Goal: Task Accomplishment & Management: Complete application form

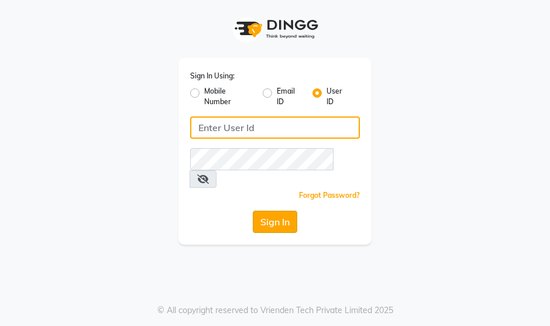
type input "1909makeover"
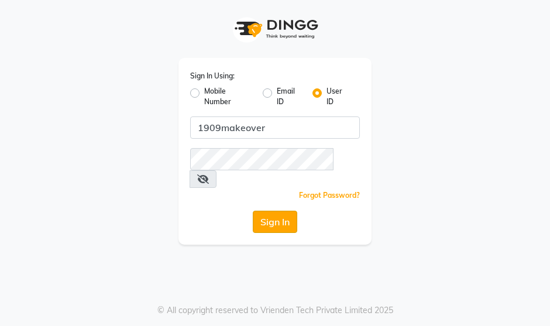
click at [266, 211] on button "Sign In" at bounding box center [275, 222] width 44 height 22
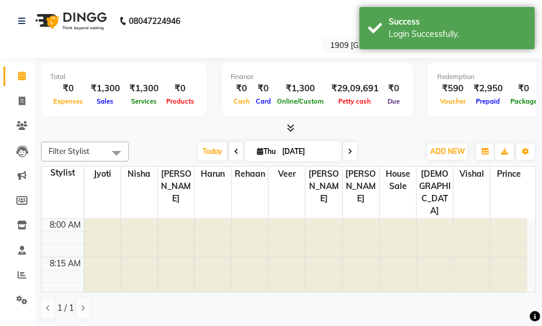
click at [257, 26] on nav "08047224946 Select Location × 1909 Makeover, Sector 49 WhatsApp Status ✕ Status…" at bounding box center [271, 29] width 542 height 58
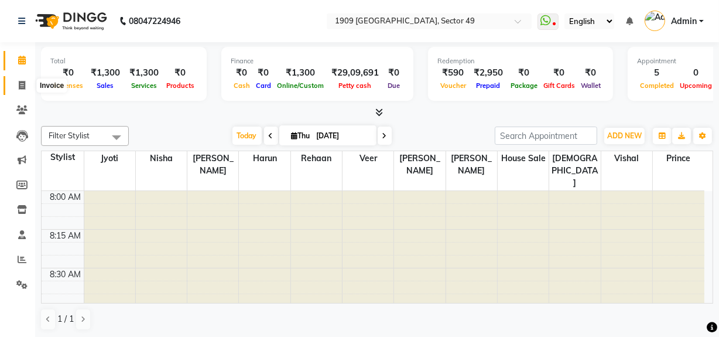
click at [23, 85] on icon at bounding box center [22, 85] width 6 height 9
select select "6923"
select select "service"
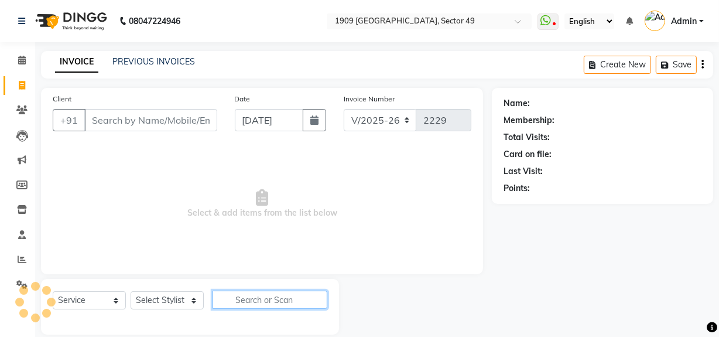
click at [243, 302] on input "text" at bounding box center [270, 299] width 115 height 18
click at [276, 301] on input "face b" at bounding box center [262, 299] width 98 height 18
type input "faceb"
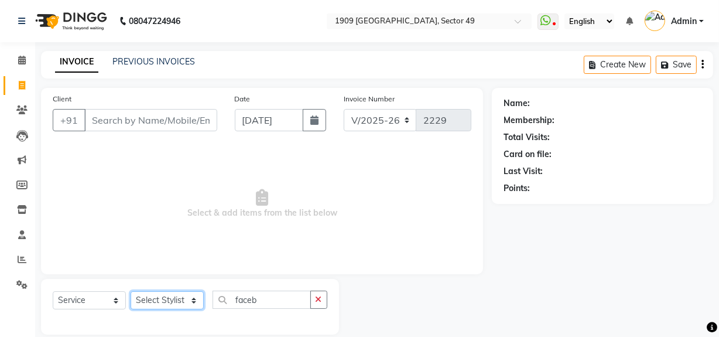
click at [173, 302] on select "Select Stylist [PERSON_NAME] [PERSON_NAME] House Sale Jyoti [PERSON_NAME] [PERS…" at bounding box center [167, 300] width 73 height 18
select select "57113"
click at [131, 291] on select "Select Stylist [PERSON_NAME] [PERSON_NAME] House Sale Jyoti [PERSON_NAME] [PERS…" at bounding box center [167, 300] width 73 height 18
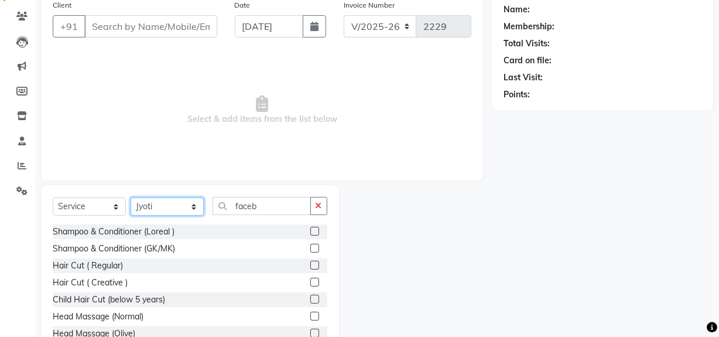
scroll to position [107, 0]
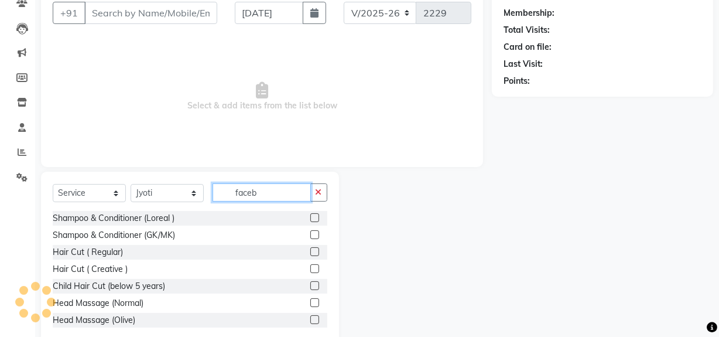
drag, startPoint x: 268, startPoint y: 192, endPoint x: 207, endPoint y: 202, distance: 62.3
click at [207, 201] on div "Select Service Product Membership Package Voucher Prepaid Gift Card Select Styl…" at bounding box center [190, 197] width 275 height 28
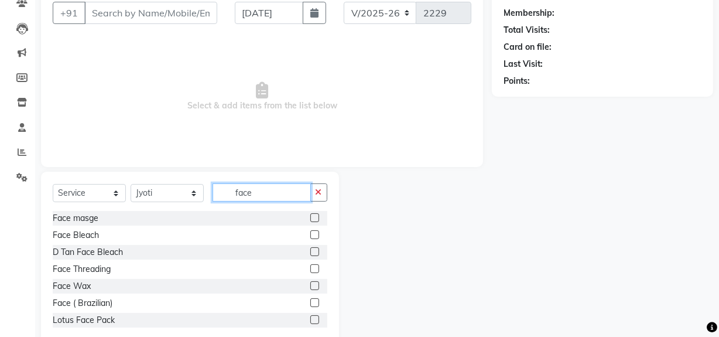
type input "face"
click at [310, 238] on label at bounding box center [314, 234] width 9 height 9
click at [310, 238] on input "checkbox" at bounding box center [314, 235] width 8 height 8
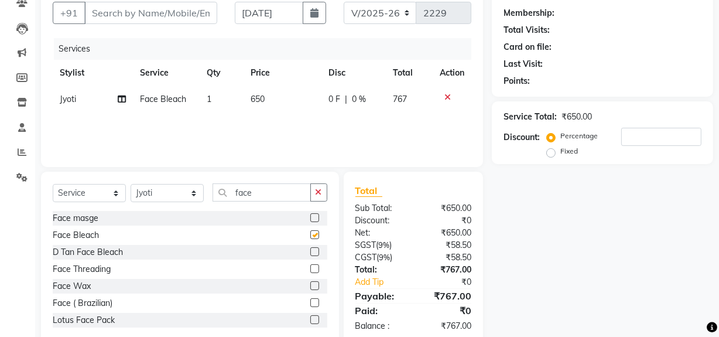
checkbox input "false"
drag, startPoint x: 258, startPoint y: 194, endPoint x: 220, endPoint y: 200, distance: 38.5
click at [220, 200] on input "face" at bounding box center [262, 192] width 98 height 18
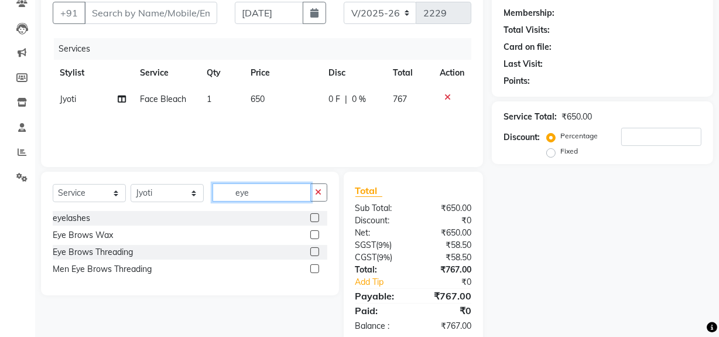
type input "eye"
click at [313, 253] on label at bounding box center [314, 251] width 9 height 9
click at [313, 253] on input "checkbox" at bounding box center [314, 252] width 8 height 8
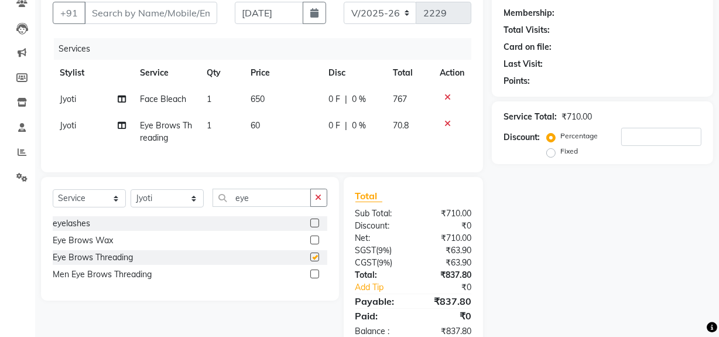
checkbox input "false"
drag, startPoint x: 319, startPoint y: 204, endPoint x: 273, endPoint y: 204, distance: 46.3
click at [319, 201] on icon "button" at bounding box center [319, 197] width 6 height 8
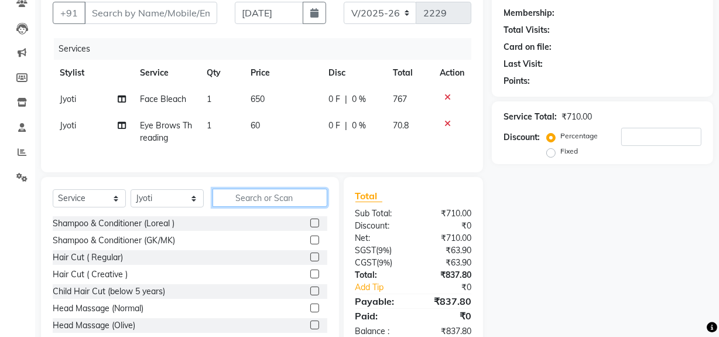
click at [271, 204] on input "text" at bounding box center [270, 198] width 115 height 18
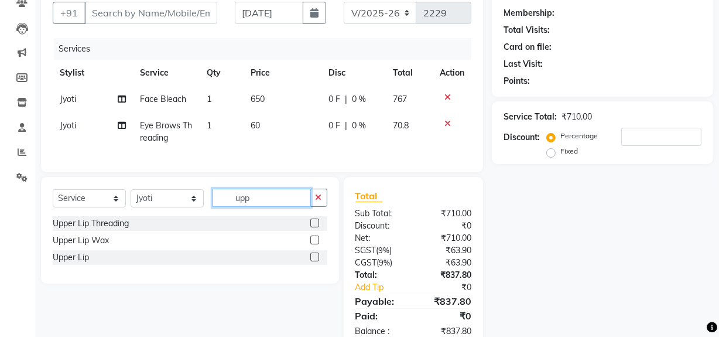
type input "upp"
click at [312, 227] on label at bounding box center [314, 222] width 9 height 9
click at [312, 227] on input "checkbox" at bounding box center [314, 224] width 8 height 8
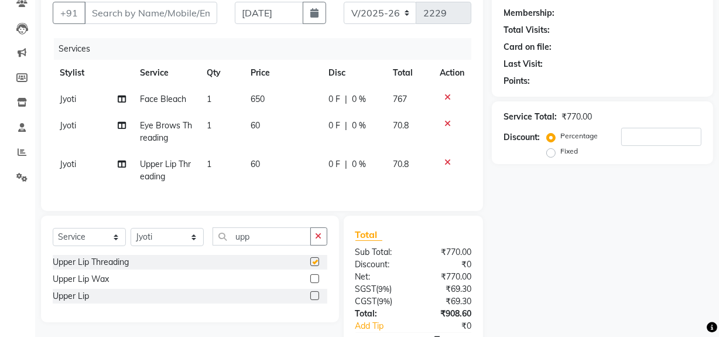
checkbox input "false"
click at [158, 246] on select "Select Stylist [PERSON_NAME] [PERSON_NAME] House Sale Jyoti [PERSON_NAME] [PERS…" at bounding box center [167, 237] width 73 height 18
select select "57120"
click at [131, 235] on select "Select Stylist [PERSON_NAME] [PERSON_NAME] House Sale Jyoti [PERSON_NAME] [PERS…" at bounding box center [167, 237] width 73 height 18
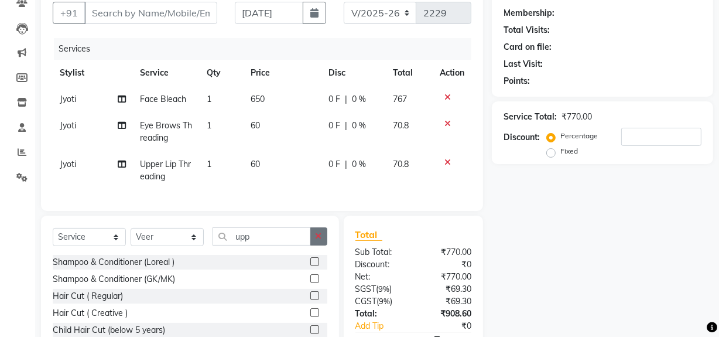
click at [316, 240] on icon "button" at bounding box center [319, 236] width 6 height 8
click at [269, 245] on input "text" at bounding box center [270, 236] width 115 height 18
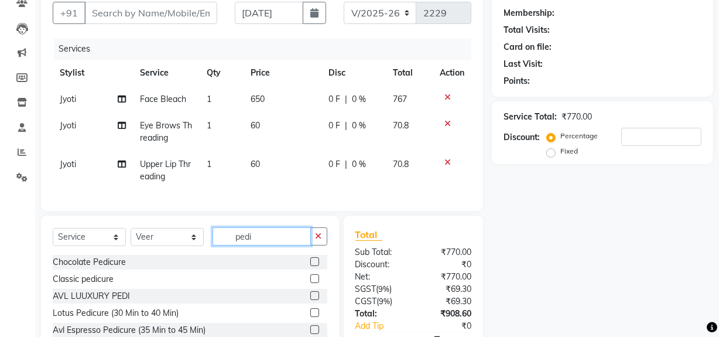
type input "pedi"
click at [310, 266] on label at bounding box center [314, 261] width 9 height 9
click at [310, 266] on input "checkbox" at bounding box center [314, 262] width 8 height 8
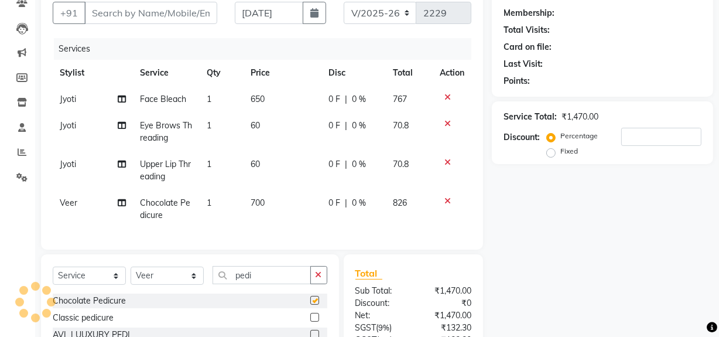
checkbox input "false"
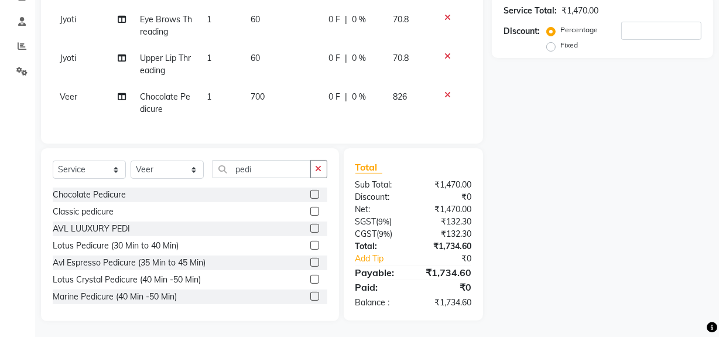
scroll to position [0, 0]
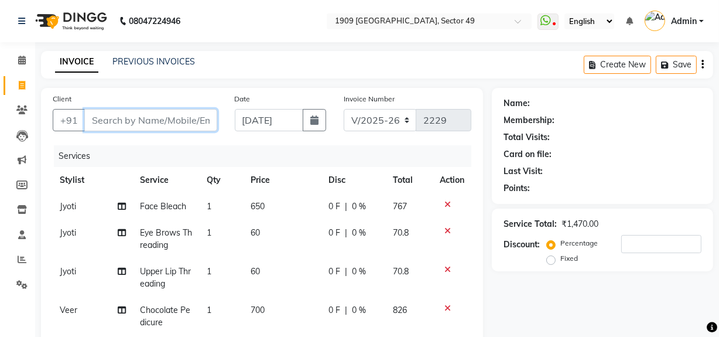
click at [146, 120] on input "Client" at bounding box center [150, 120] width 133 height 22
type input "9"
type input "0"
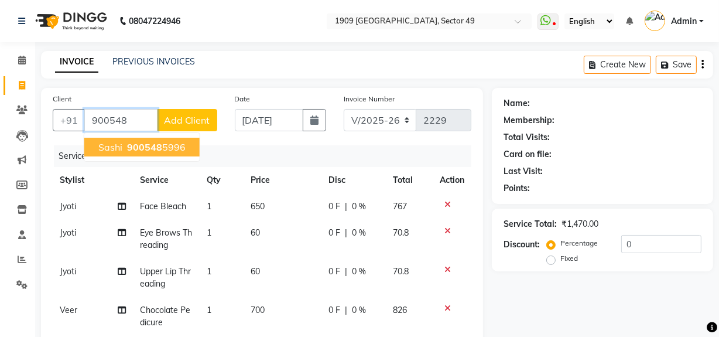
click at [118, 147] on span "Sashi" at bounding box center [110, 147] width 24 height 12
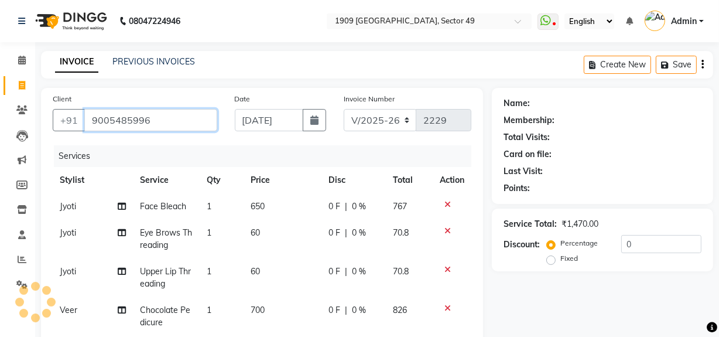
type input "9005485996"
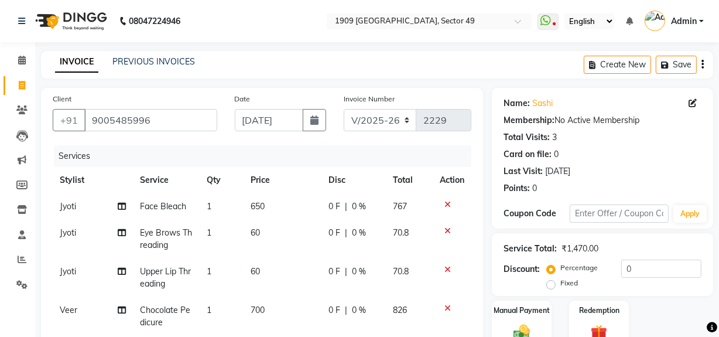
scroll to position [222, 0]
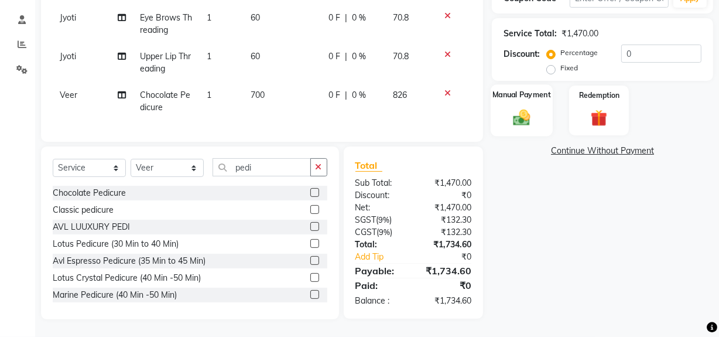
click at [527, 114] on img at bounding box center [522, 117] width 28 height 20
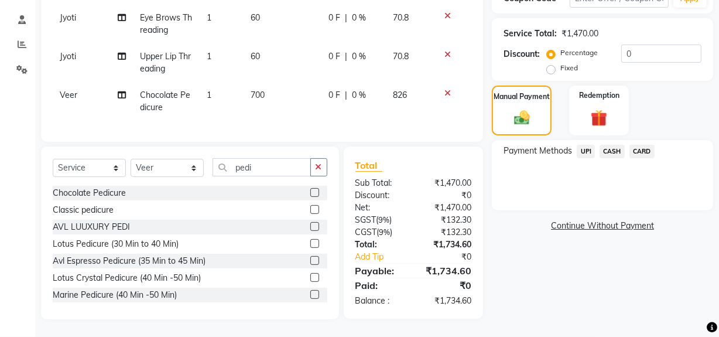
click at [550, 146] on span "CARD" at bounding box center [641, 151] width 25 height 13
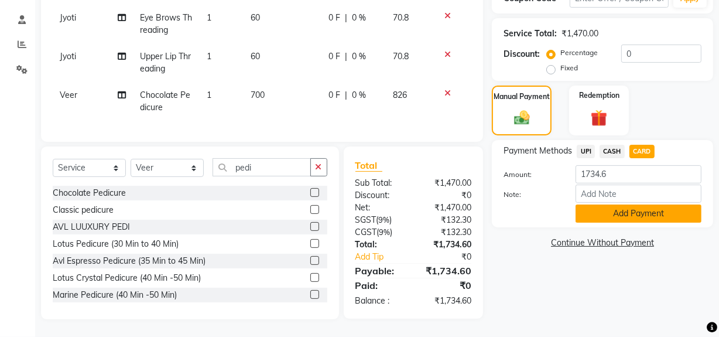
click at [550, 205] on button "Add Payment" at bounding box center [639, 213] width 126 height 18
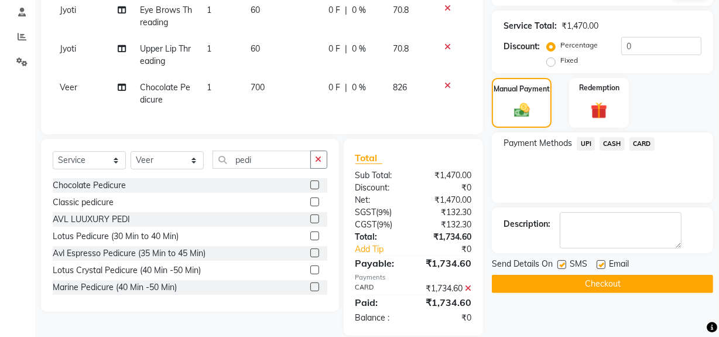
click at [550, 282] on button "Checkout" at bounding box center [602, 284] width 221 height 18
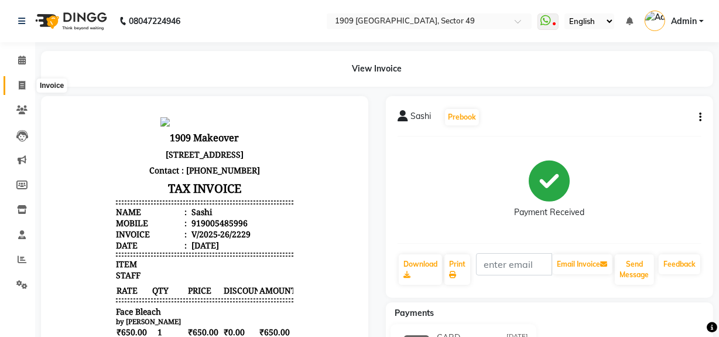
click at [13, 87] on span at bounding box center [22, 85] width 20 height 13
select select "service"
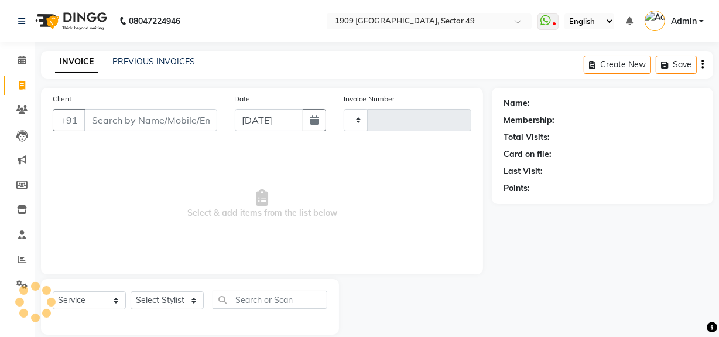
type input "2230"
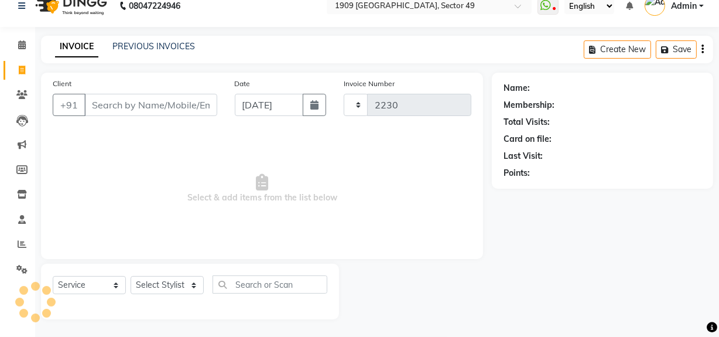
select select "6923"
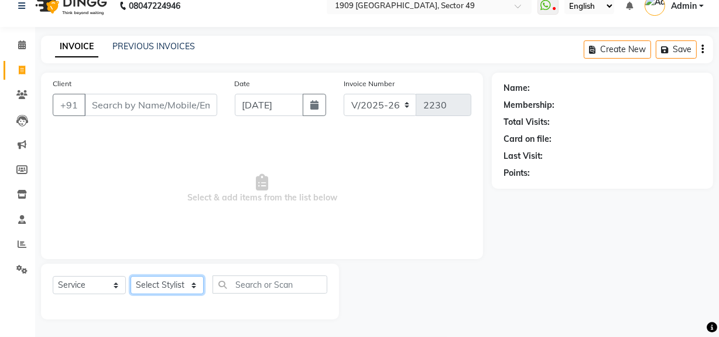
click at [170, 283] on select "Select Stylist [PERSON_NAME] [PERSON_NAME] House Sale Jyoti [PERSON_NAME] [PERS…" at bounding box center [167, 285] width 73 height 18
select select "57114"
click at [131, 276] on select "Select Stylist [PERSON_NAME] [PERSON_NAME] House Sale Jyoti [PERSON_NAME] [PERS…" at bounding box center [167, 285] width 73 height 18
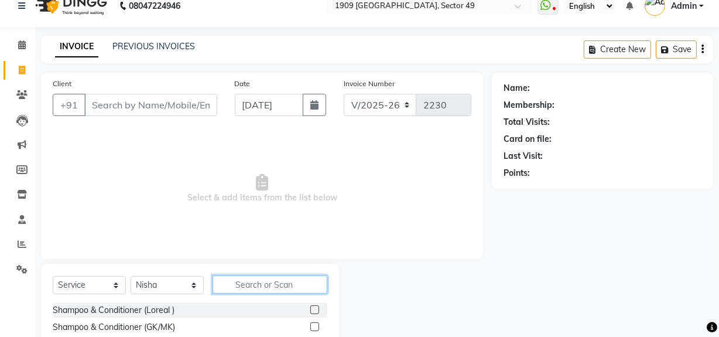
click at [256, 287] on input "text" at bounding box center [270, 284] width 115 height 18
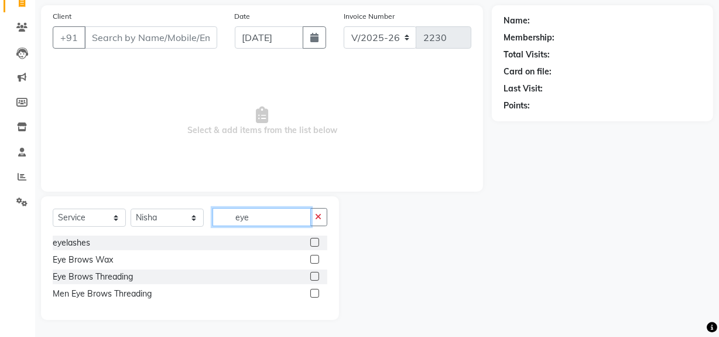
type input "eye"
click at [314, 273] on label at bounding box center [314, 276] width 9 height 9
click at [314, 273] on input "checkbox" at bounding box center [314, 277] width 8 height 8
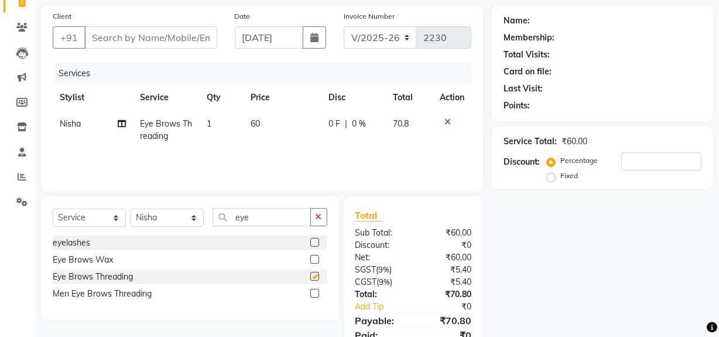
checkbox input "false"
drag, startPoint x: 258, startPoint y: 220, endPoint x: 241, endPoint y: 221, distance: 17.7
click at [241, 221] on input "eye" at bounding box center [262, 217] width 98 height 18
type input "e"
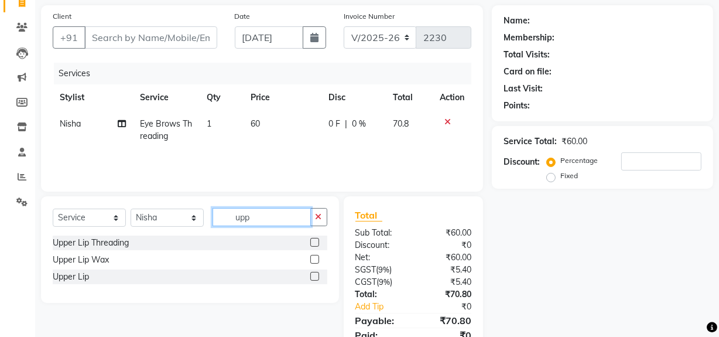
type input "upp"
click at [316, 245] on label at bounding box center [314, 242] width 9 height 9
click at [316, 245] on input "checkbox" at bounding box center [314, 243] width 8 height 8
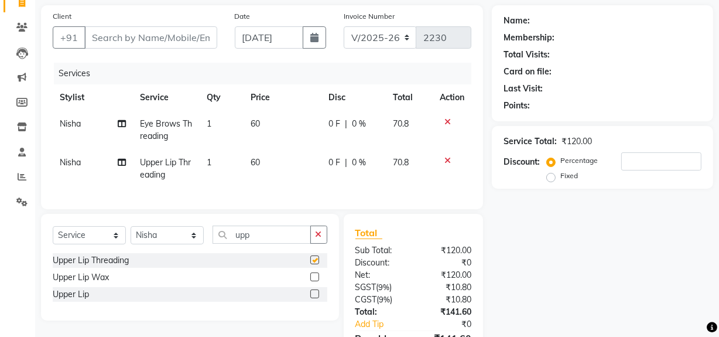
checkbox input "false"
click at [112, 38] on input "Client" at bounding box center [150, 37] width 133 height 22
type input "8"
type input "0"
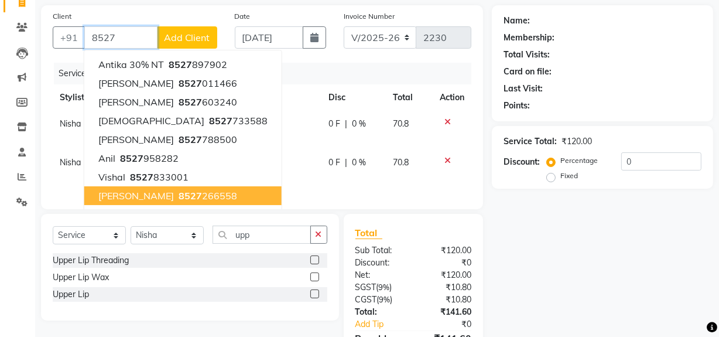
click at [179, 193] on span "8527" at bounding box center [190, 196] width 23 height 12
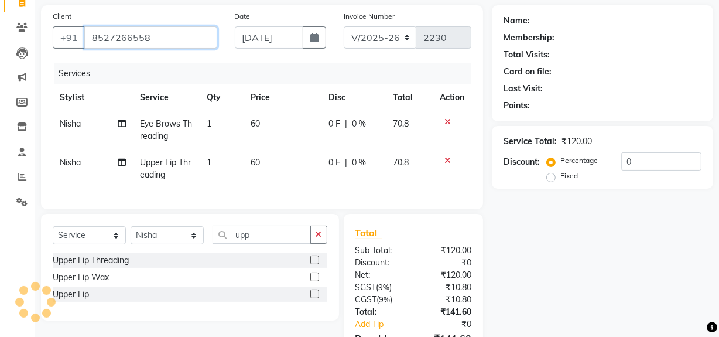
type input "8527266558"
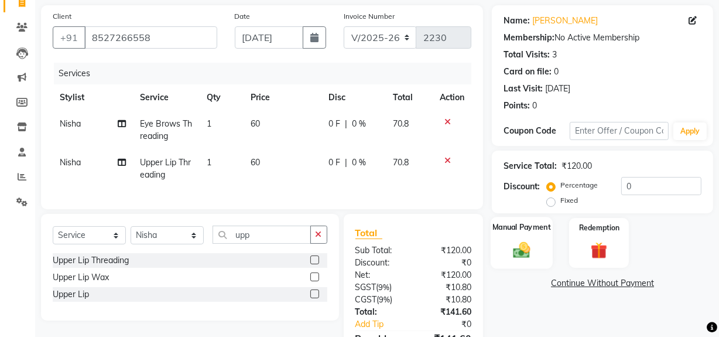
click at [525, 254] on img at bounding box center [522, 249] width 28 height 20
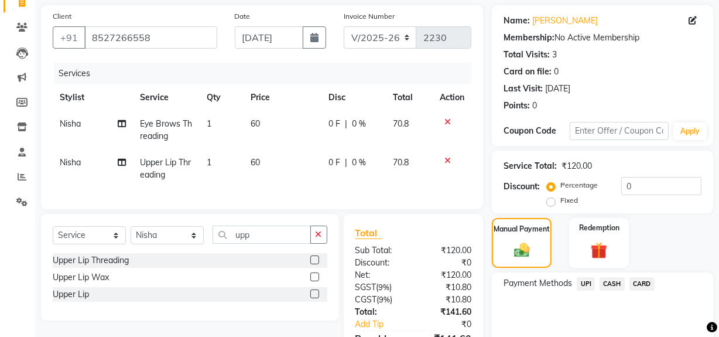
click at [550, 282] on span "UPI" at bounding box center [586, 283] width 18 height 13
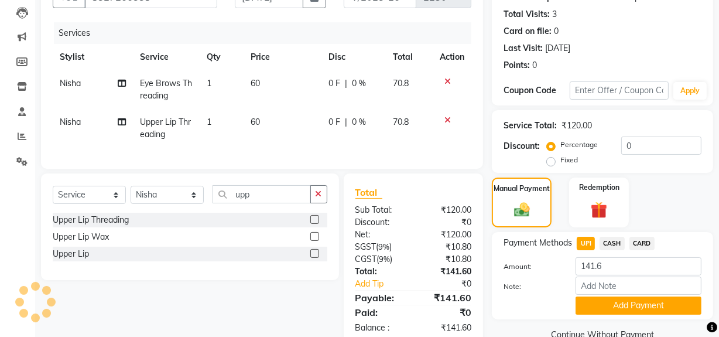
scroll to position [158, 0]
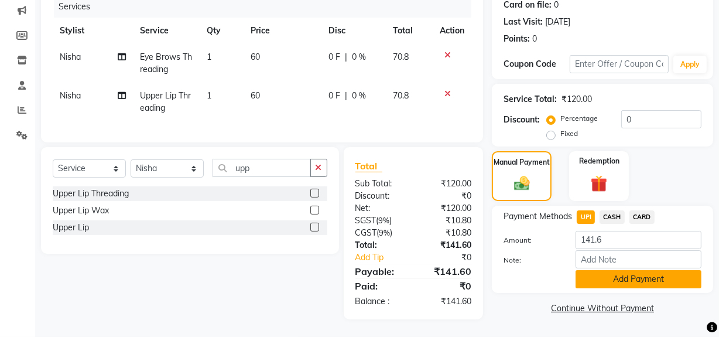
click at [550, 272] on button "Add Payment" at bounding box center [639, 279] width 126 height 18
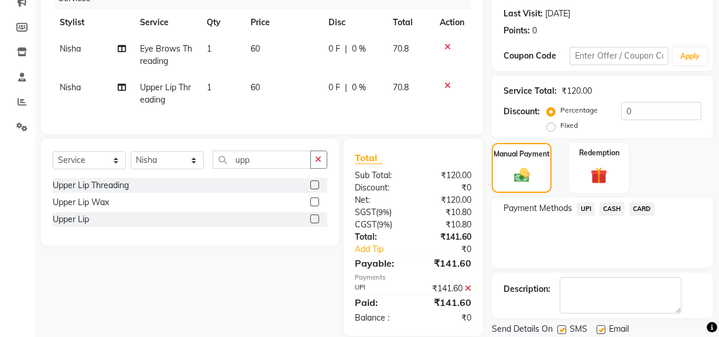
click at [550, 325] on label at bounding box center [561, 329] width 9 height 9
click at [550, 326] on input "checkbox" at bounding box center [561, 330] width 8 height 8
checkbox input "false"
click at [550, 326] on label at bounding box center [601, 329] width 9 height 9
click at [550, 326] on input "checkbox" at bounding box center [601, 330] width 8 height 8
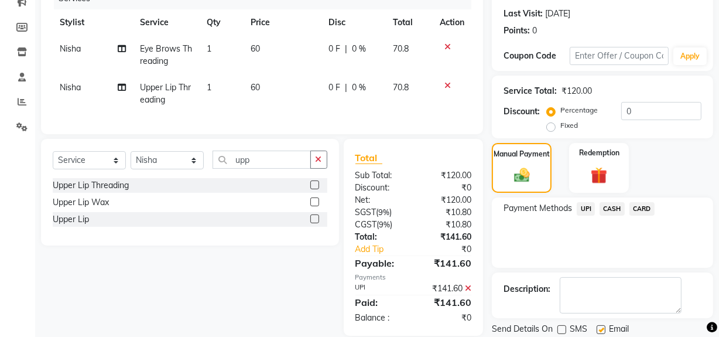
checkbox input "false"
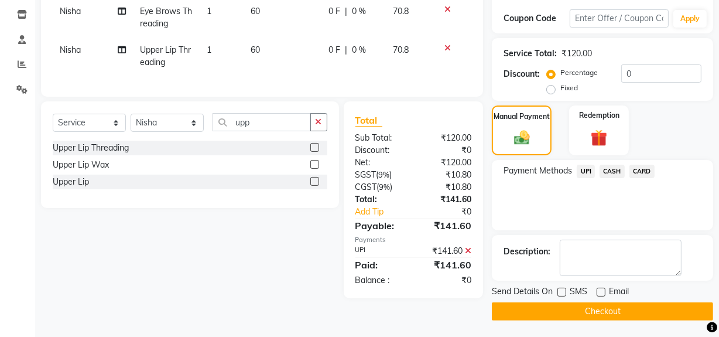
click at [550, 310] on button "Checkout" at bounding box center [602, 311] width 221 height 18
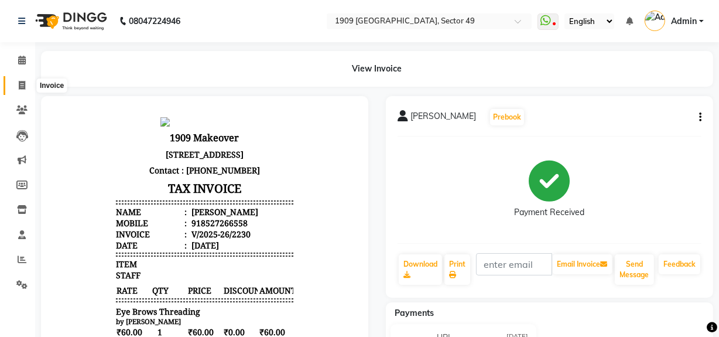
click at [20, 82] on icon at bounding box center [22, 85] width 6 height 9
select select "6923"
select select "service"
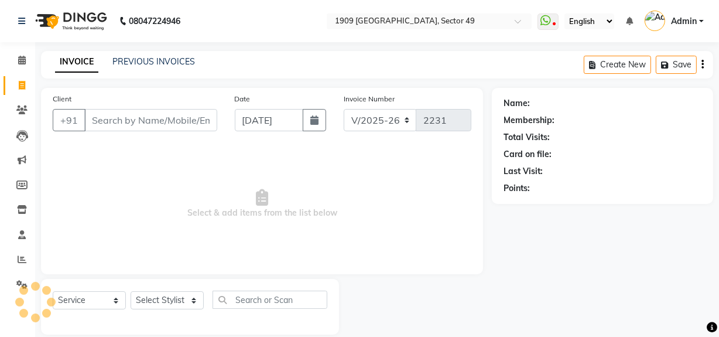
scroll to position [15, 0]
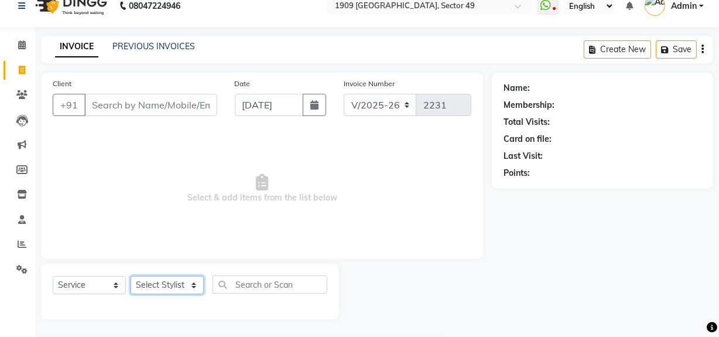
click at [176, 287] on select "Select Stylist [PERSON_NAME] [PERSON_NAME] House Sale Jyoti [PERSON_NAME] [PERS…" at bounding box center [167, 285] width 73 height 18
select select "57114"
click at [131, 276] on select "Select Stylist [PERSON_NAME] [PERSON_NAME] House Sale Jyoti [PERSON_NAME] [PERS…" at bounding box center [167, 285] width 73 height 18
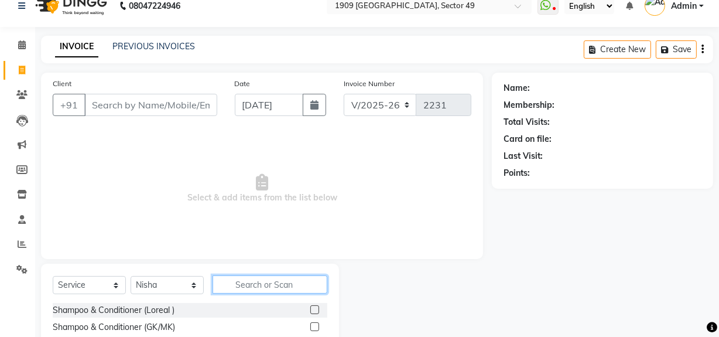
click at [250, 289] on input "text" at bounding box center [270, 284] width 115 height 18
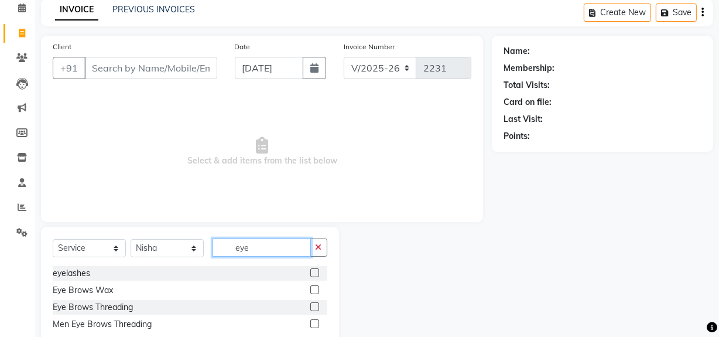
scroll to position [83, 0]
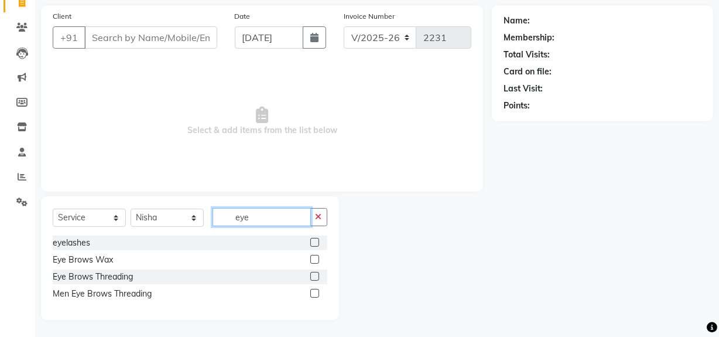
type input "eye"
click at [316, 273] on label at bounding box center [314, 276] width 9 height 9
click at [316, 273] on input "checkbox" at bounding box center [314, 277] width 8 height 8
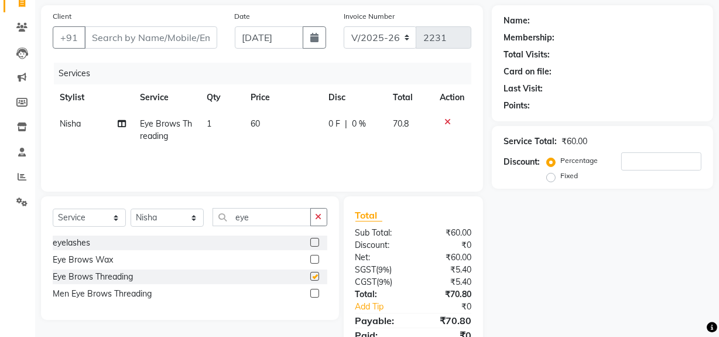
checkbox input "false"
click at [379, 35] on select "V/2025 V/2025-26" at bounding box center [380, 37] width 73 height 22
select select "6924"
click at [344, 26] on select "V/2025 V/2025-26" at bounding box center [380, 37] width 73 height 22
type input "2387"
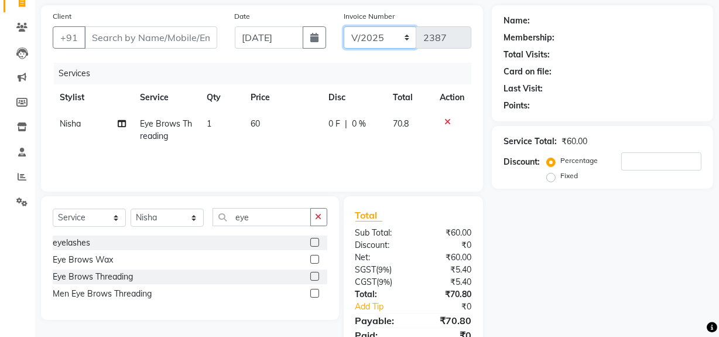
scroll to position [0, 0]
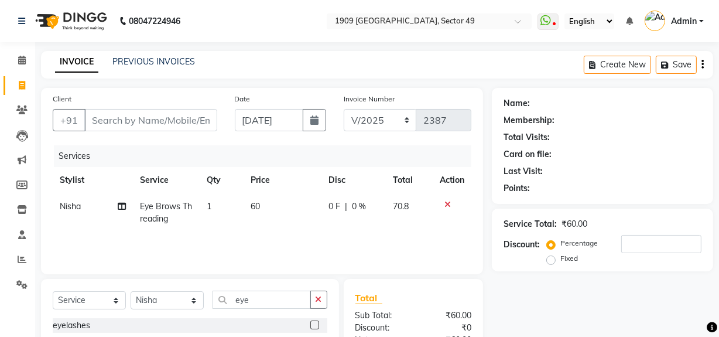
click at [550, 64] on icon "button" at bounding box center [702, 64] width 2 height 1
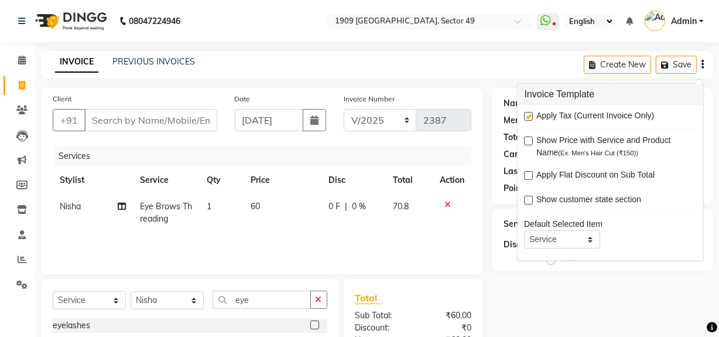
click at [532, 115] on label at bounding box center [529, 116] width 9 height 9
click at [532, 115] on input "checkbox" at bounding box center [529, 117] width 8 height 8
checkbox input "false"
click at [173, 118] on input "Client" at bounding box center [150, 120] width 133 height 22
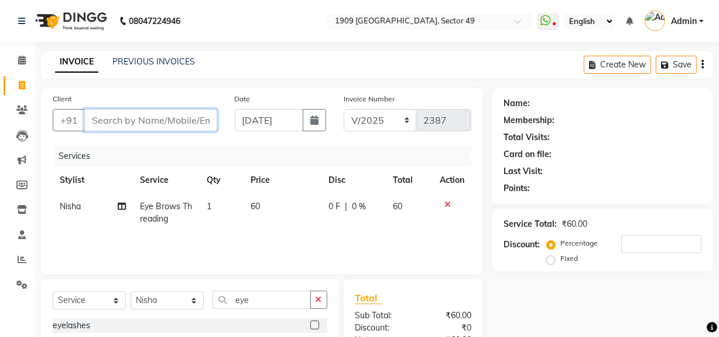
type input "1"
type input "0"
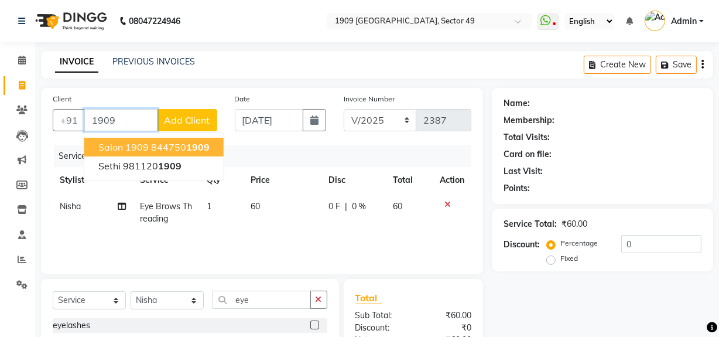
click at [133, 150] on span "salon 1909" at bounding box center [123, 147] width 50 height 12
type input "8447501909"
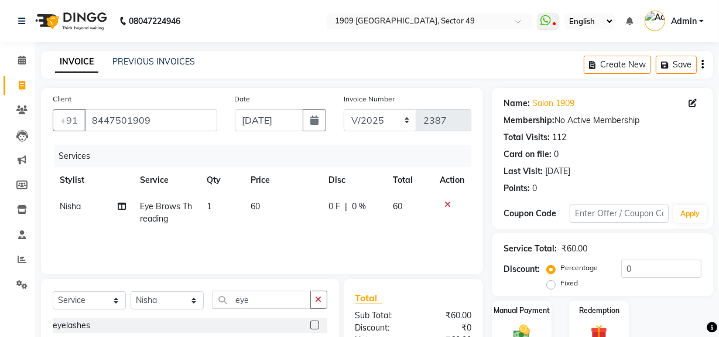
click at [256, 205] on span "60" at bounding box center [255, 206] width 9 height 11
select select "57114"
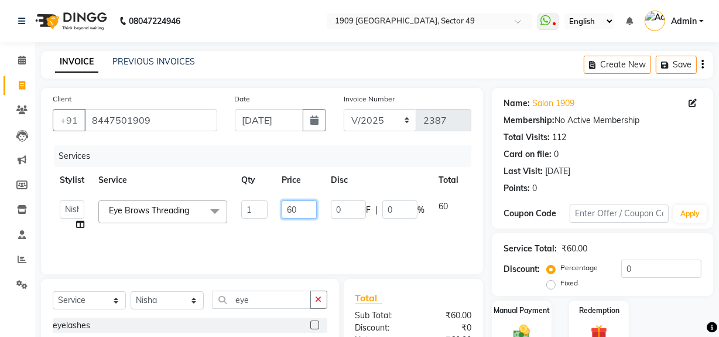
drag, startPoint x: 297, startPoint y: 210, endPoint x: 275, endPoint y: 213, distance: 22.4
click at [275, 213] on td "60" at bounding box center [299, 215] width 49 height 44
type input "70"
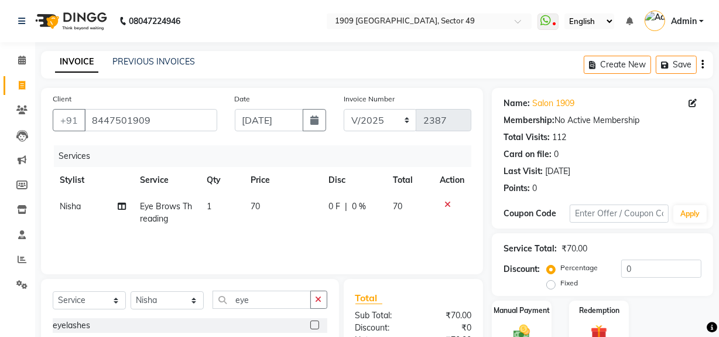
click at [297, 222] on td "70" at bounding box center [283, 212] width 78 height 39
select select "57114"
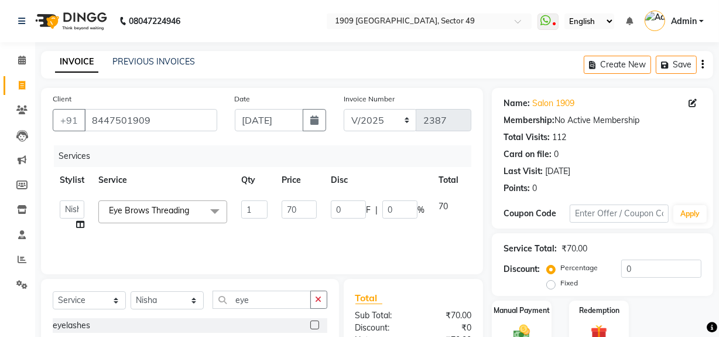
scroll to position [107, 0]
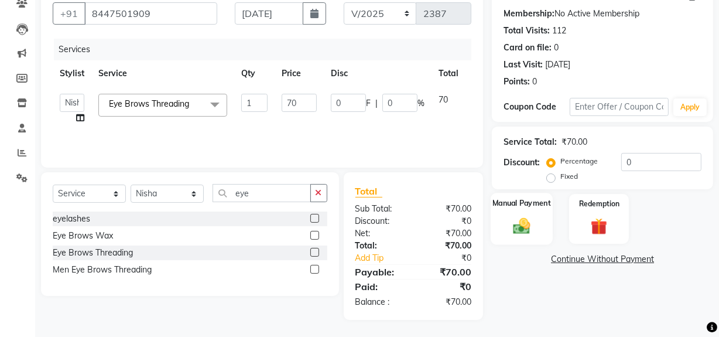
click at [532, 229] on img at bounding box center [522, 225] width 28 height 20
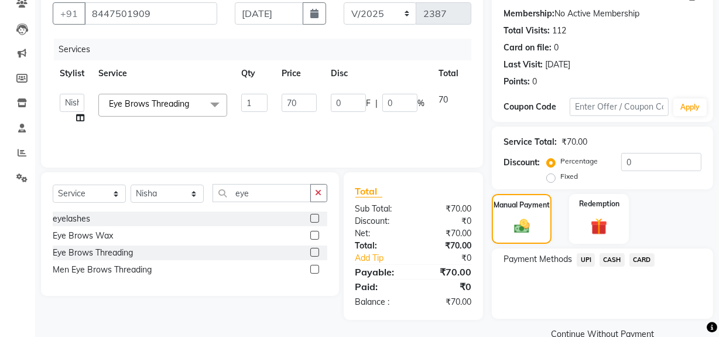
click at [550, 258] on span "CASH" at bounding box center [612, 259] width 25 height 13
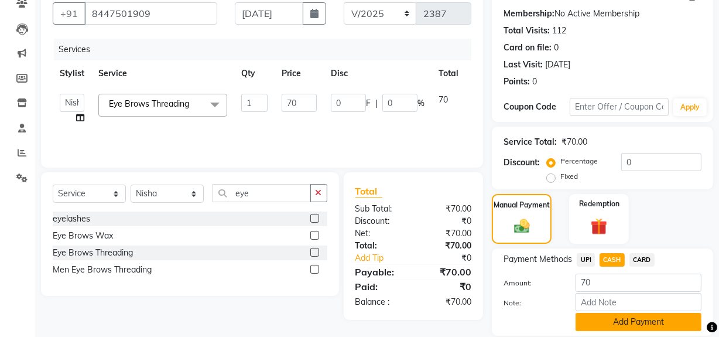
click at [550, 326] on button "Add Payment" at bounding box center [639, 322] width 126 height 18
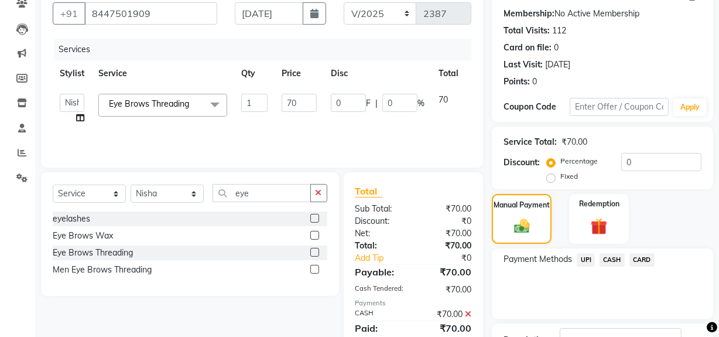
scroll to position [195, 0]
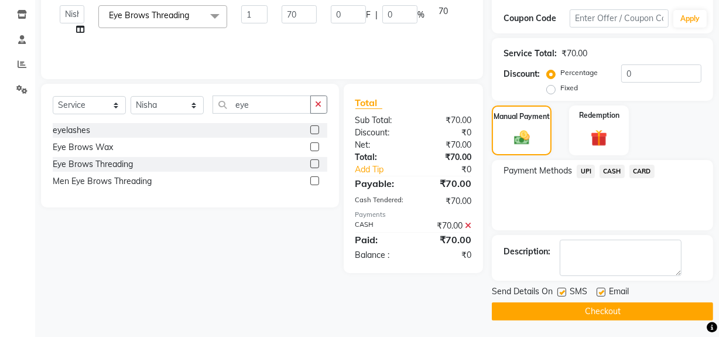
click at [550, 311] on button "Checkout" at bounding box center [602, 311] width 221 height 18
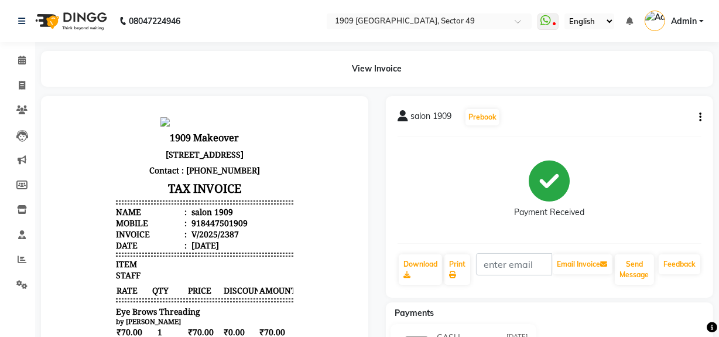
click at [32, 85] on div "View Invoice" at bounding box center [377, 69] width 690 height 36
click at [25, 88] on span at bounding box center [22, 85] width 20 height 13
select select "6923"
select select "service"
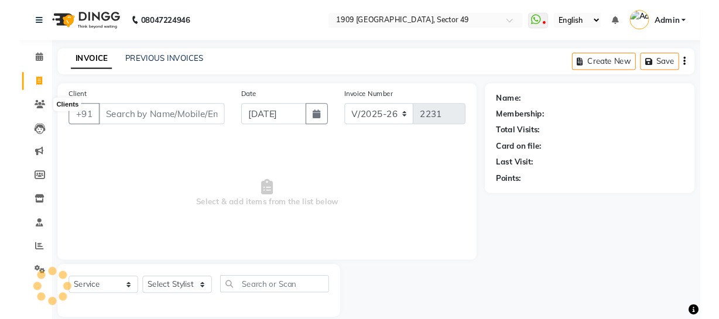
scroll to position [15, 0]
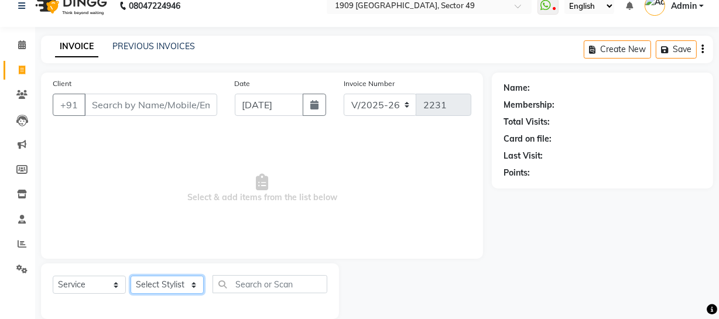
click at [160, 288] on select "Select Stylist [PERSON_NAME] [PERSON_NAME] House Sale Jyoti [PERSON_NAME] [PERS…" at bounding box center [167, 285] width 73 height 18
select select "57114"
click at [131, 276] on select "Select Stylist [PERSON_NAME] [PERSON_NAME] House Sale Jyoti [PERSON_NAME] [PERS…" at bounding box center [167, 285] width 73 height 18
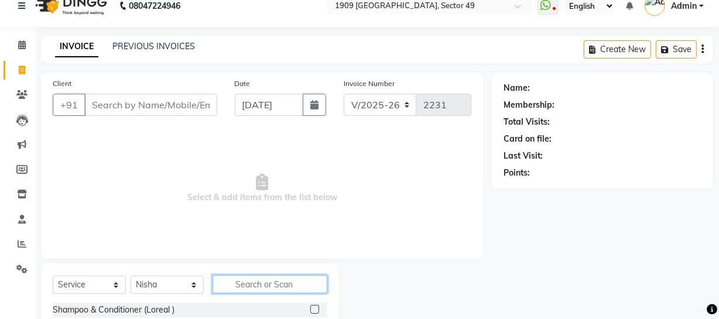
click at [248, 286] on input "text" at bounding box center [270, 284] width 115 height 18
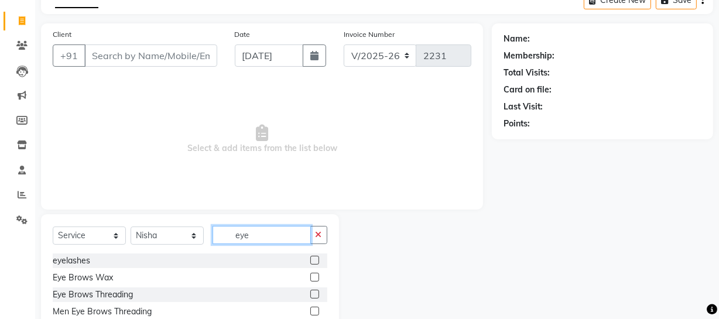
scroll to position [101, 0]
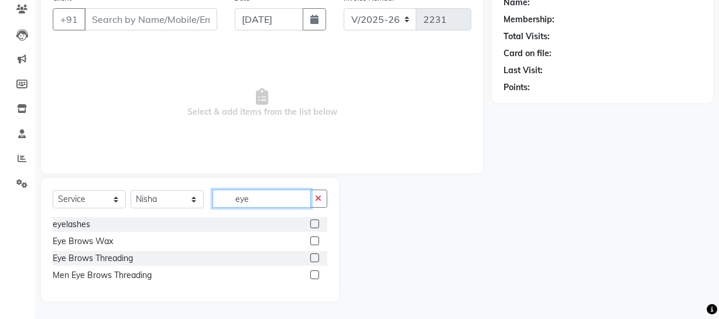
type input "eye"
click at [313, 256] on label at bounding box center [314, 258] width 9 height 9
click at [313, 256] on input "checkbox" at bounding box center [314, 259] width 8 height 8
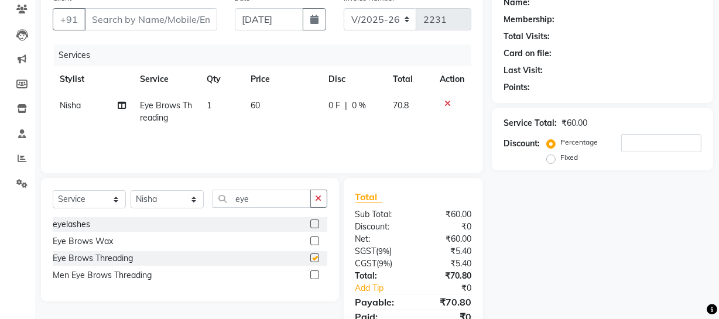
checkbox input "false"
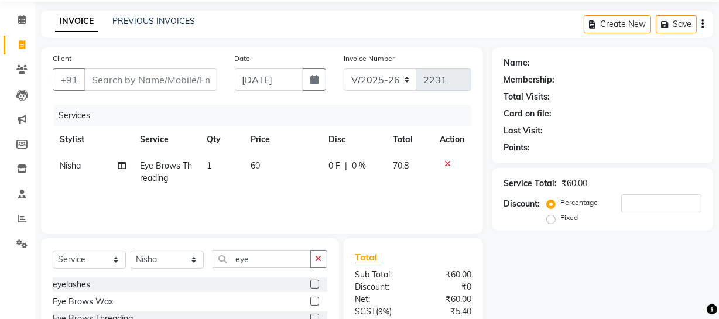
scroll to position [0, 0]
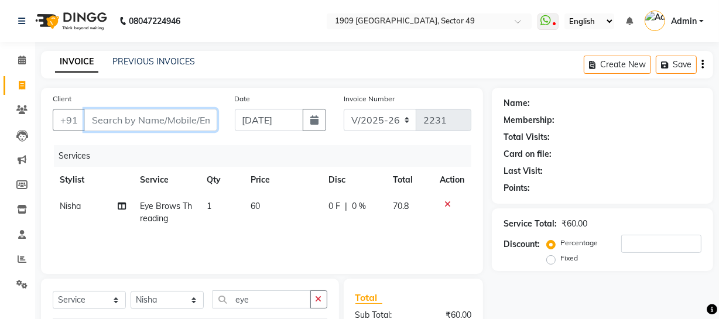
click at [126, 124] on input "Client" at bounding box center [150, 120] width 133 height 22
type input "1"
type input "0"
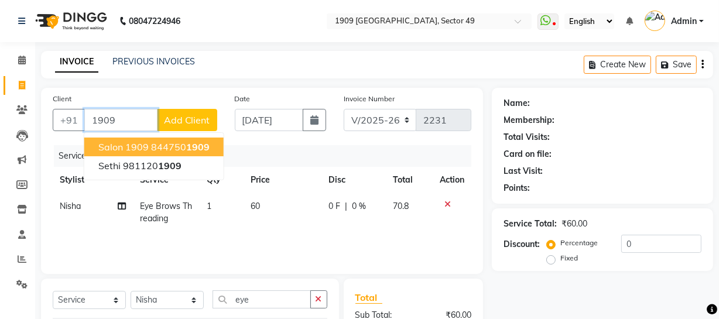
click at [146, 144] on span "salon 1909" at bounding box center [123, 147] width 50 height 12
type input "8447501909"
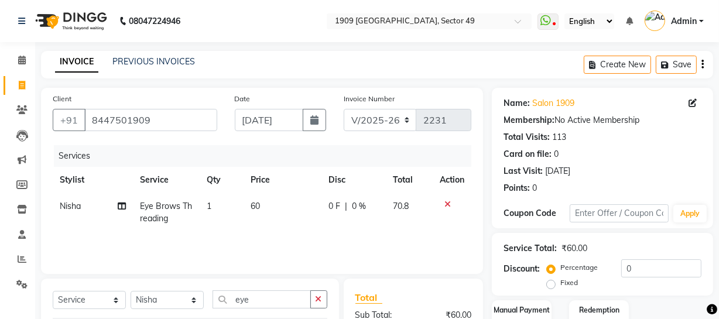
click at [251, 204] on span "60" at bounding box center [255, 206] width 9 height 11
select select "57114"
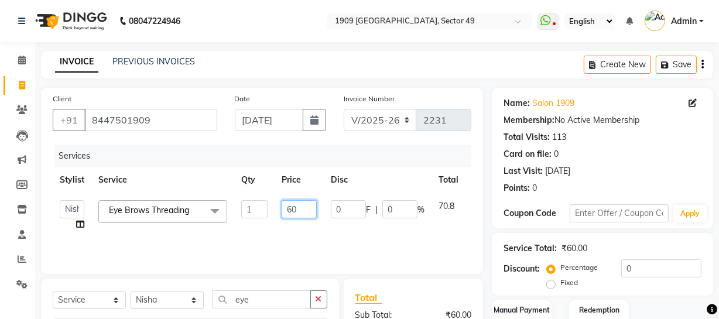
drag, startPoint x: 312, startPoint y: 209, endPoint x: 269, endPoint y: 217, distance: 43.5
click at [269, 217] on tr "[PERSON_NAME] [PERSON_NAME] House Sale [PERSON_NAME] [PERSON_NAME] Veer [PERSON…" at bounding box center [278, 215] width 451 height 44
type input "70"
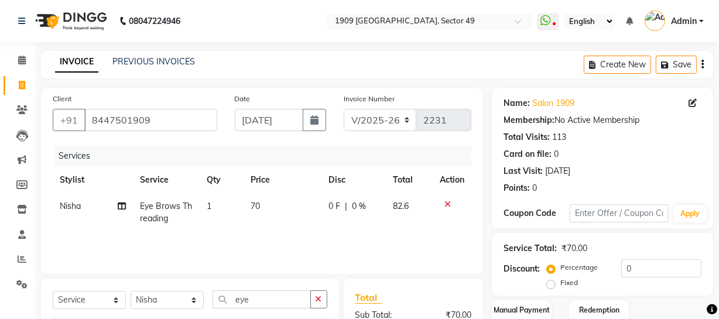
click at [384, 152] on div "Services" at bounding box center [267, 156] width 426 height 22
click at [368, 120] on select "V/2025 V/2025-26" at bounding box center [380, 120] width 73 height 22
select select "6924"
click at [344, 109] on select "V/2025 V/2025-26" at bounding box center [380, 120] width 73 height 22
type input "2388"
